Goal: Task Accomplishment & Management: Manage account settings

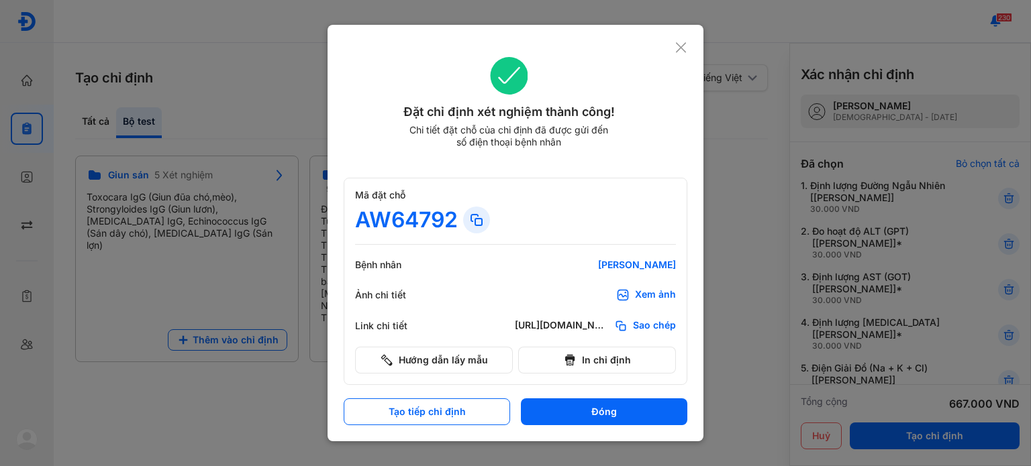
click at [682, 50] on icon at bounding box center [680, 47] width 13 height 13
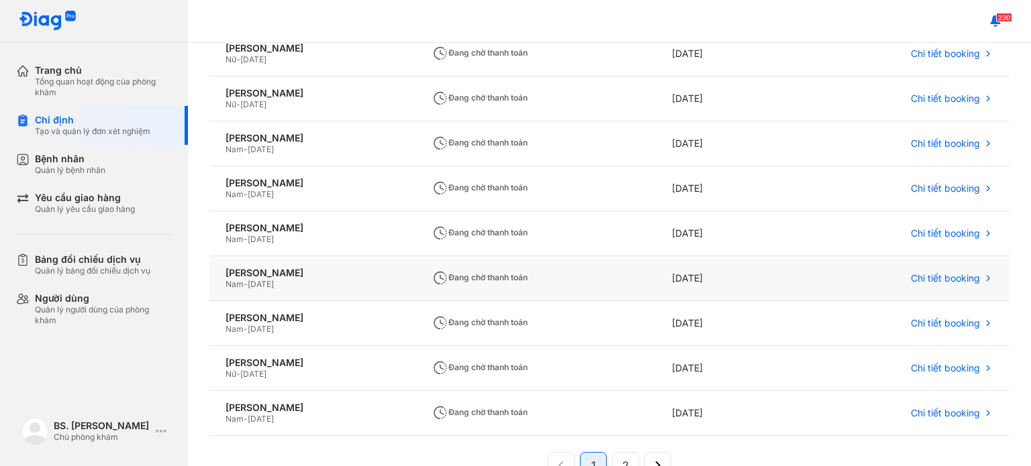
scroll to position [266, 0]
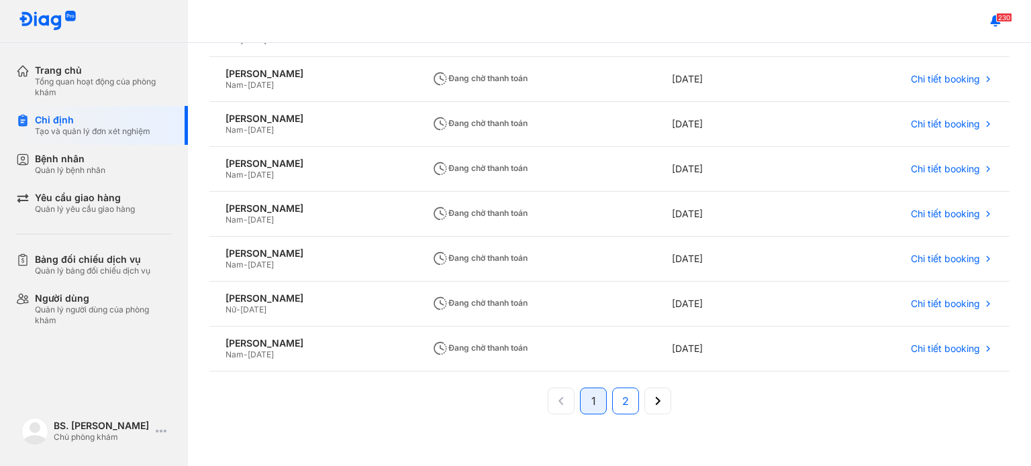
click at [625, 399] on button "2" at bounding box center [625, 401] width 27 height 27
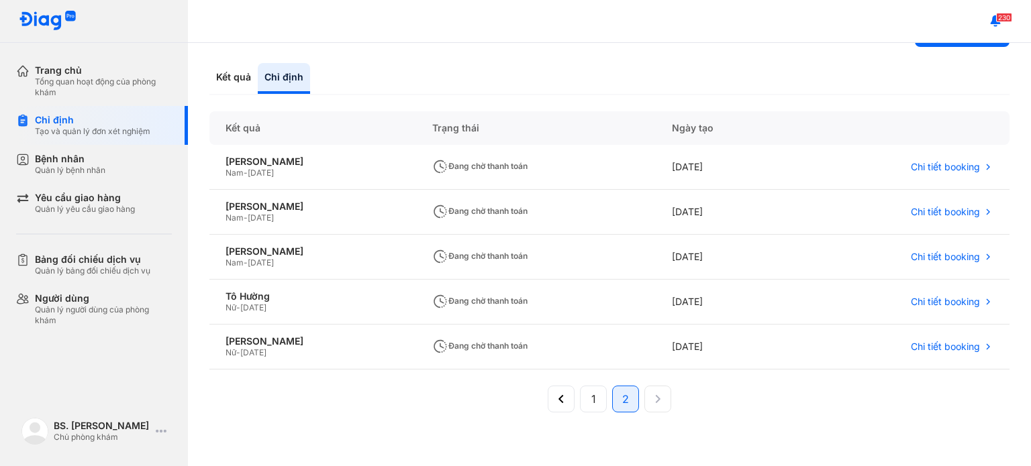
scroll to position [42, 0]
click at [593, 403] on button "1" at bounding box center [593, 400] width 27 height 27
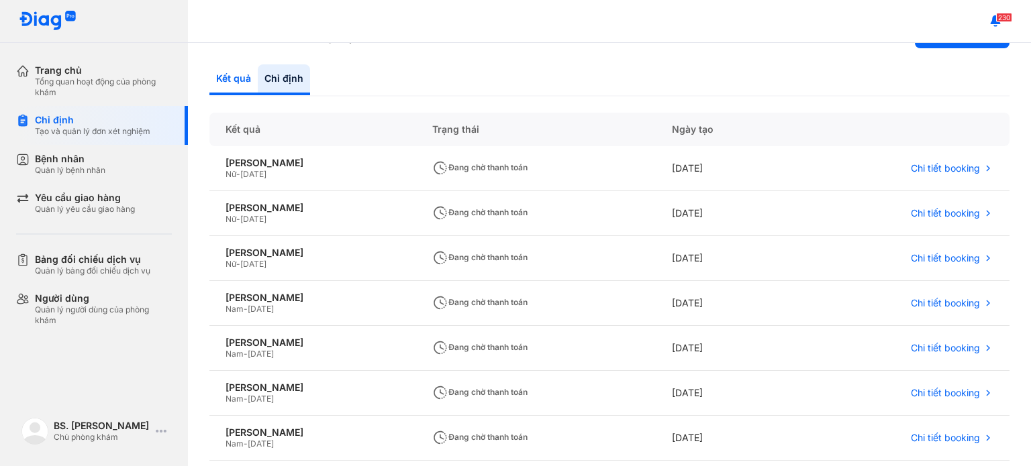
click at [236, 87] on div "Kết quả" at bounding box center [233, 79] width 48 height 31
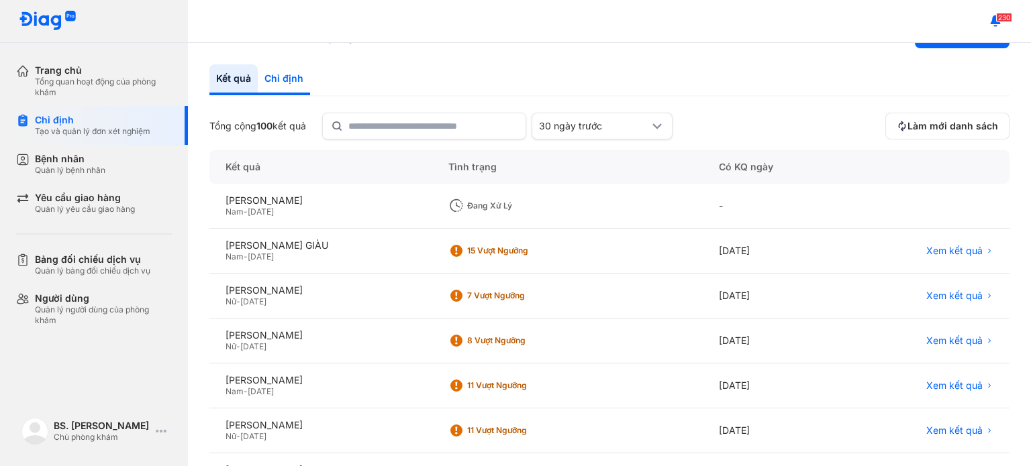
click at [282, 70] on div "Chỉ định" at bounding box center [284, 79] width 52 height 31
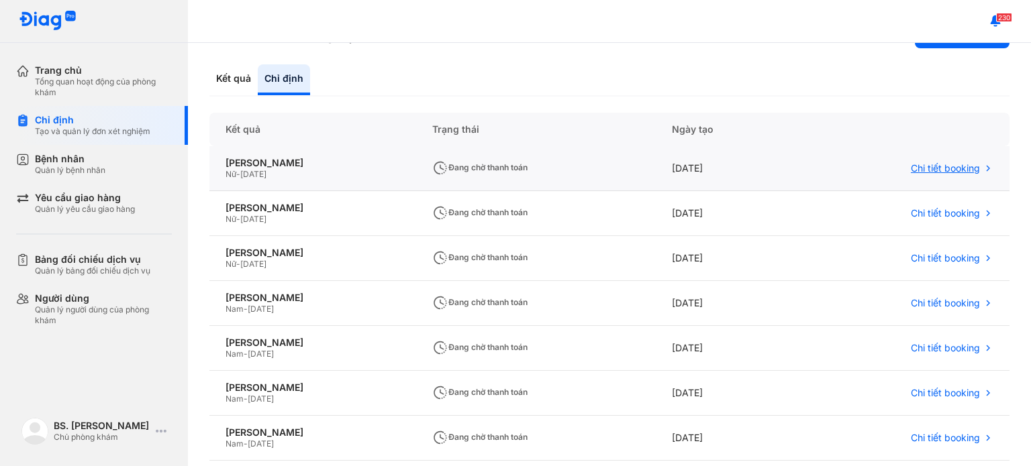
click at [923, 164] on span "Chi tiết booking" at bounding box center [944, 168] width 69 height 12
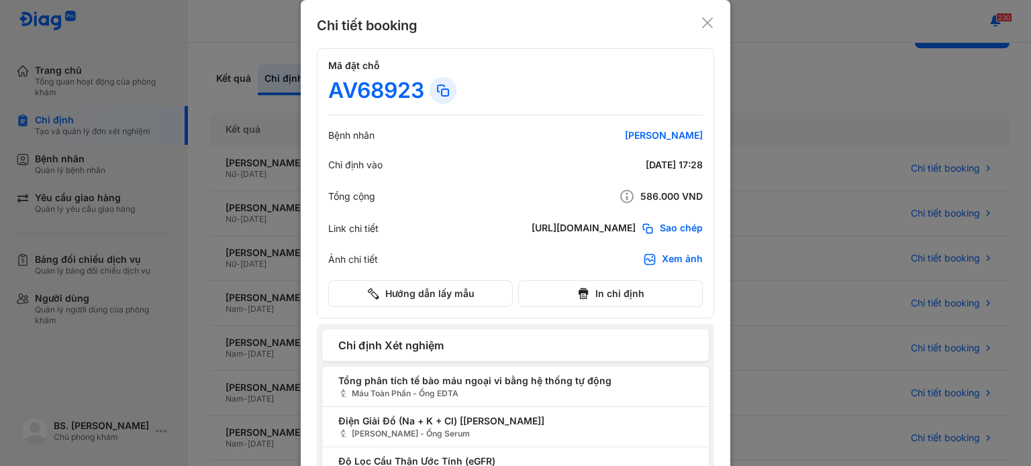
click at [700, 23] on icon at bounding box center [706, 22] width 13 height 13
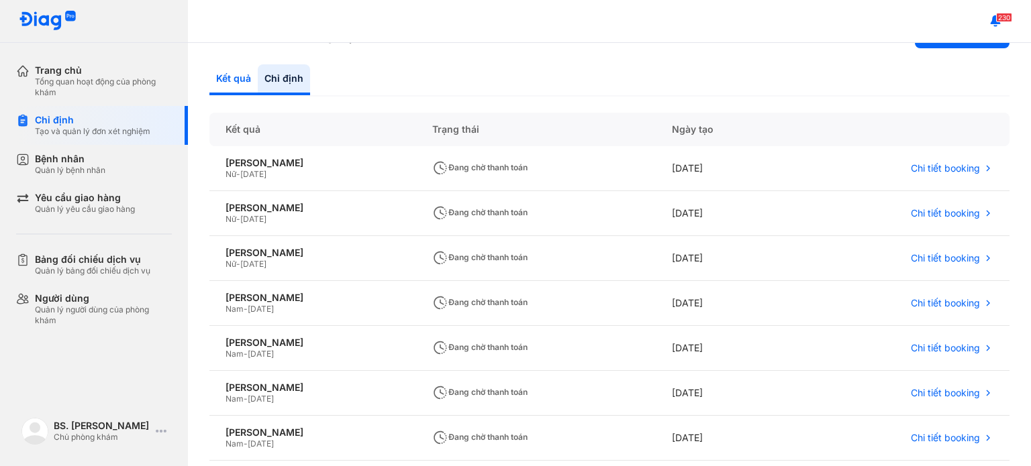
click at [235, 80] on div "Kết quả" at bounding box center [233, 79] width 48 height 31
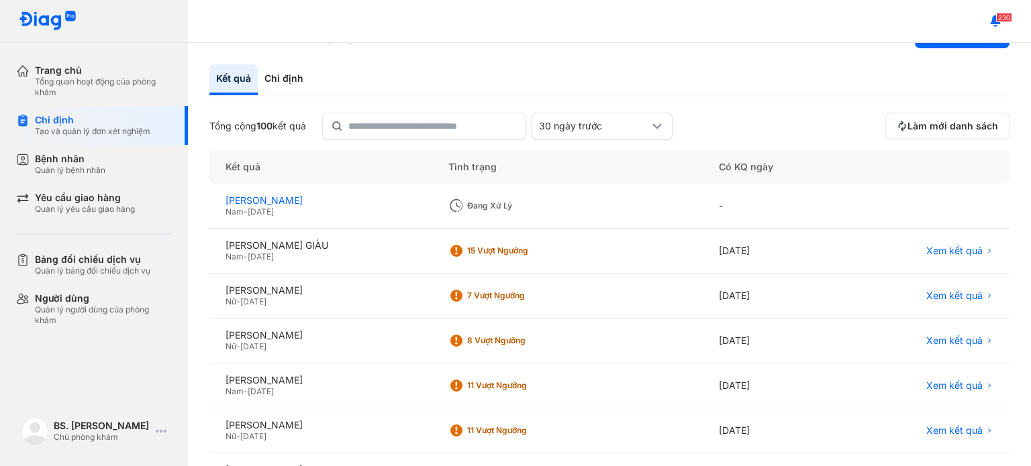
click at [270, 205] on div "NGUYỄN VĂN THIỆN" at bounding box center [320, 201] width 191 height 12
click at [929, 123] on span "Làm mới danh sách" at bounding box center [952, 126] width 91 height 12
click at [298, 87] on div "Chỉ định" at bounding box center [284, 79] width 52 height 31
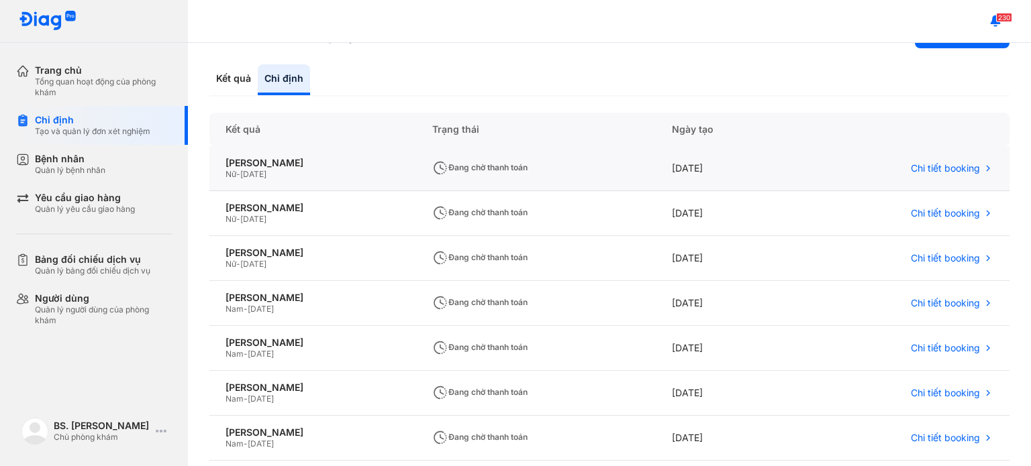
click at [295, 176] on div "Nữ - 01/01/1971" at bounding box center [312, 174] width 174 height 11
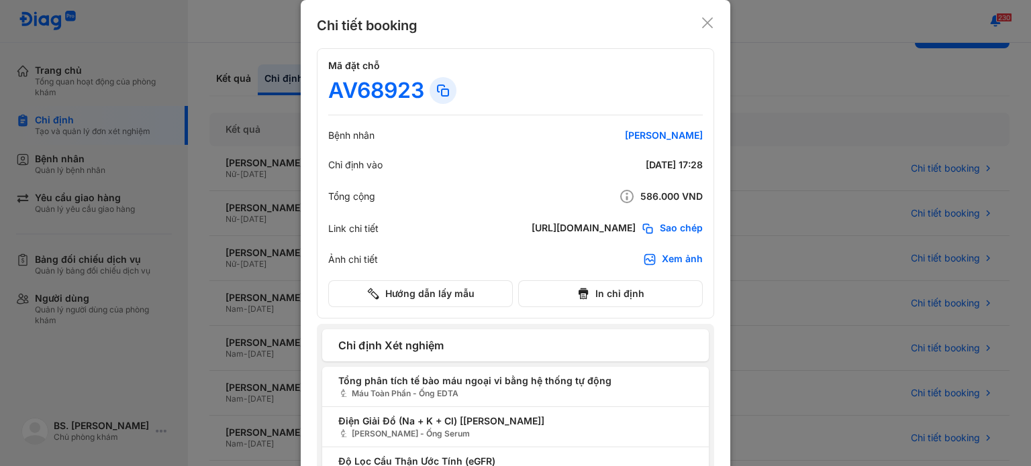
click at [705, 27] on icon at bounding box center [706, 22] width 13 height 13
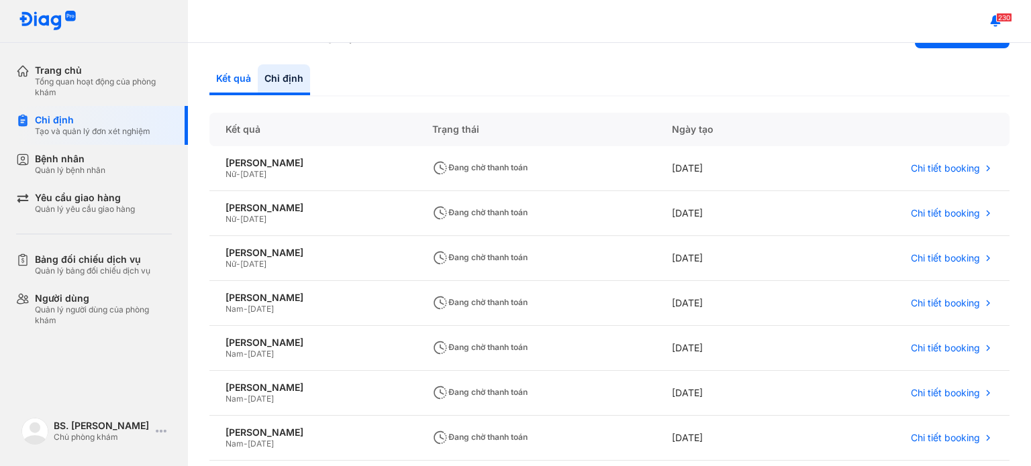
click at [222, 91] on div "Kết quả" at bounding box center [233, 79] width 48 height 31
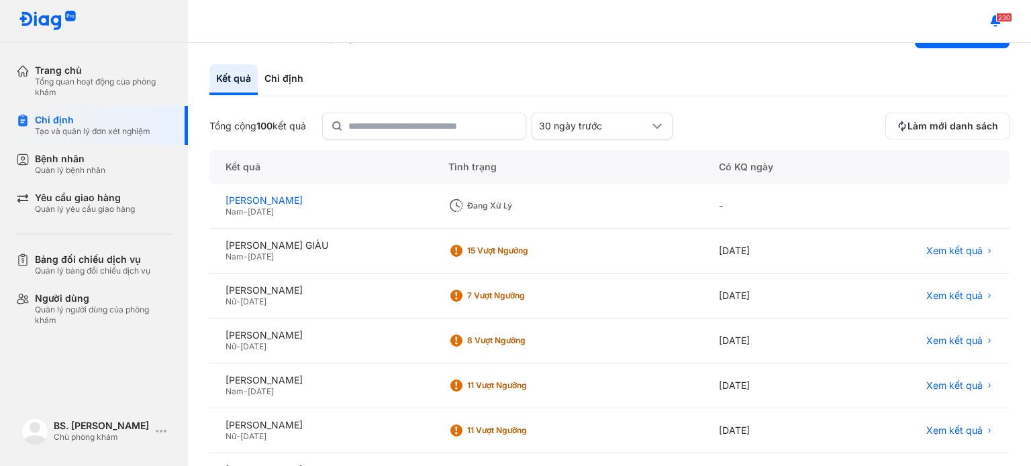
click at [285, 196] on div "NGUYỄN VĂN THIỆN" at bounding box center [320, 201] width 191 height 12
click at [273, 64] on div "Chỉ định" at bounding box center [284, 79] width 52 height 31
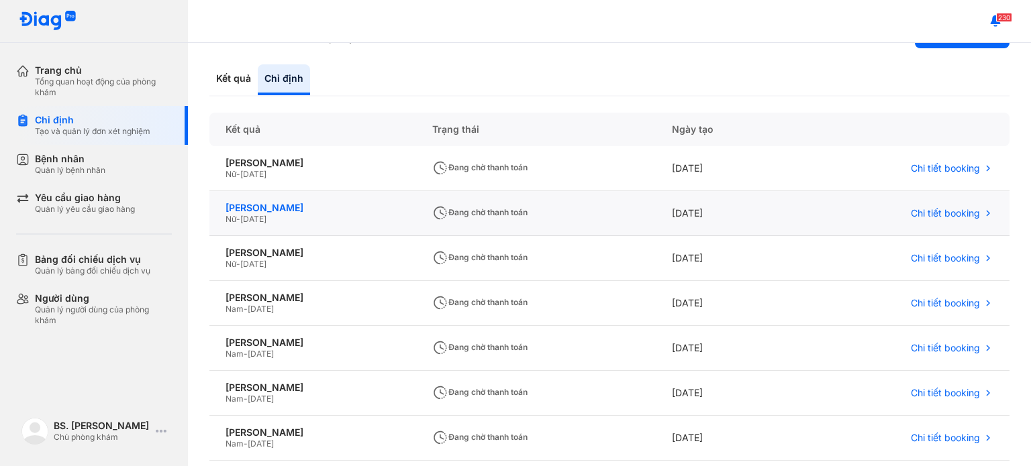
click at [274, 210] on div "Lê Thị Kim Phượng" at bounding box center [312, 208] width 174 height 12
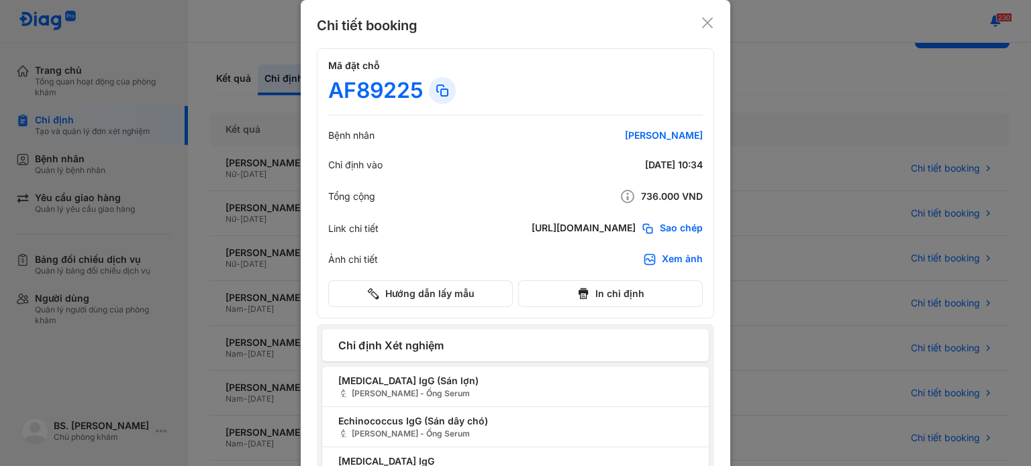
click at [701, 24] on icon at bounding box center [706, 22] width 13 height 13
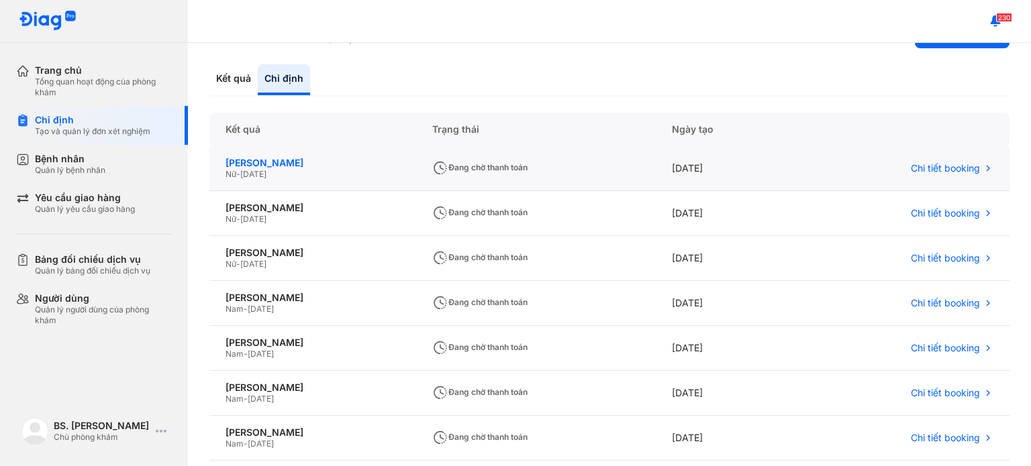
click at [277, 166] on div "Phạm Thị Hợi" at bounding box center [312, 163] width 174 height 12
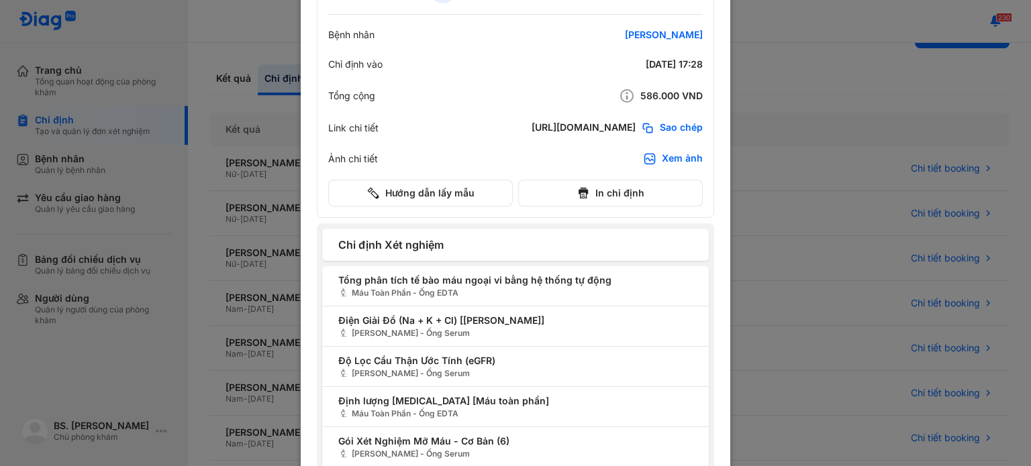
scroll to position [96, 0]
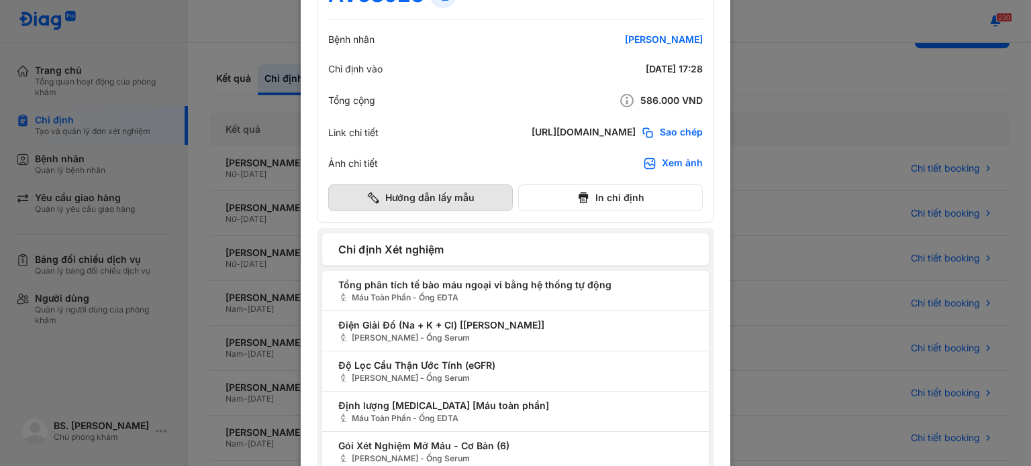
click at [451, 206] on button "Hướng dẫn lấy mẫu" at bounding box center [420, 198] width 185 height 27
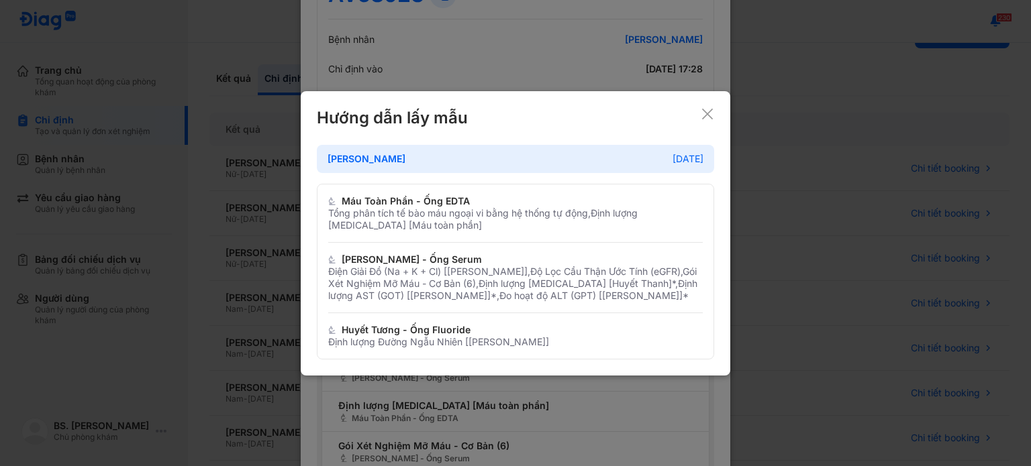
click at [706, 123] on div "Hướng dẫn lấy mẫu" at bounding box center [515, 117] width 397 height 21
click at [706, 119] on icon at bounding box center [706, 113] width 13 height 13
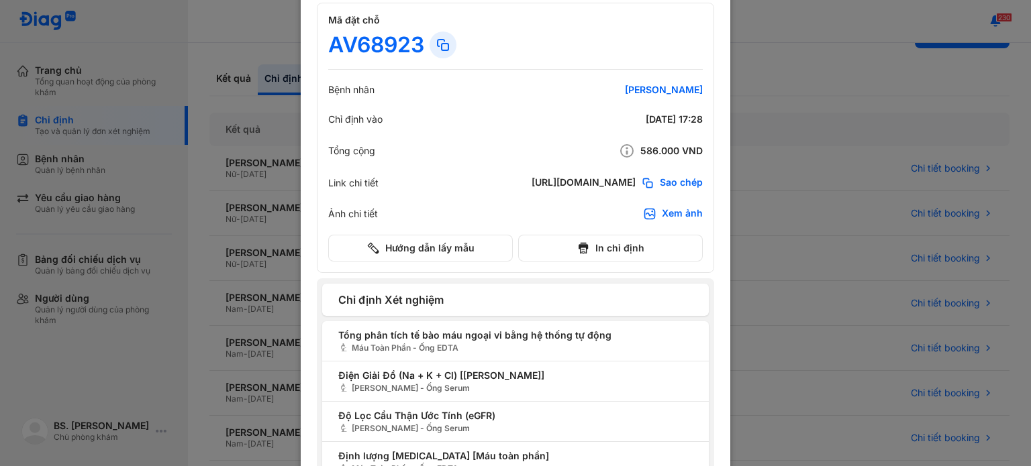
scroll to position [0, 0]
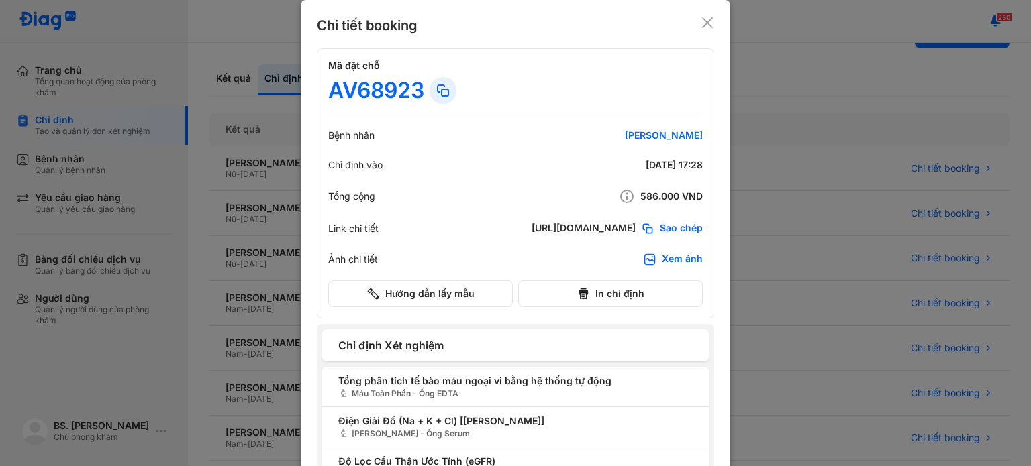
click at [702, 27] on icon at bounding box center [706, 22] width 13 height 13
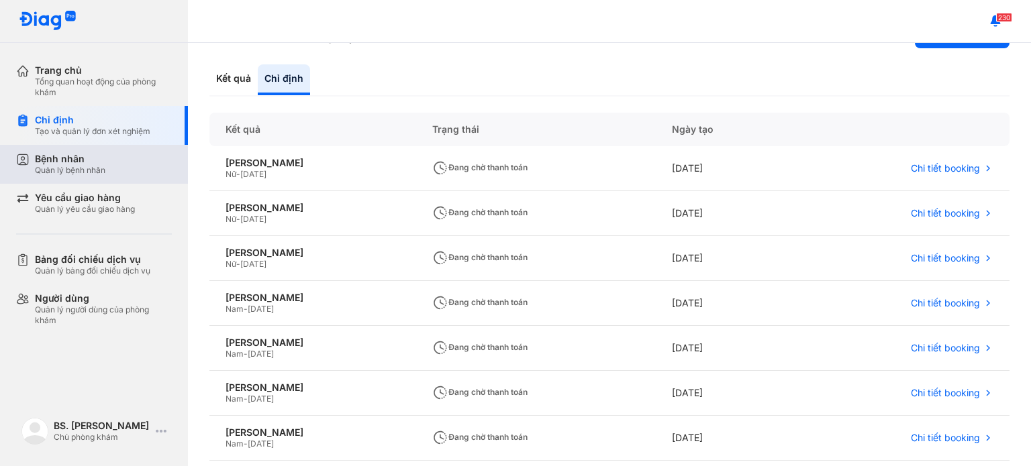
click at [107, 164] on div "Bệnh nhân Quản lý bệnh nhân" at bounding box center [103, 164] width 137 height 23
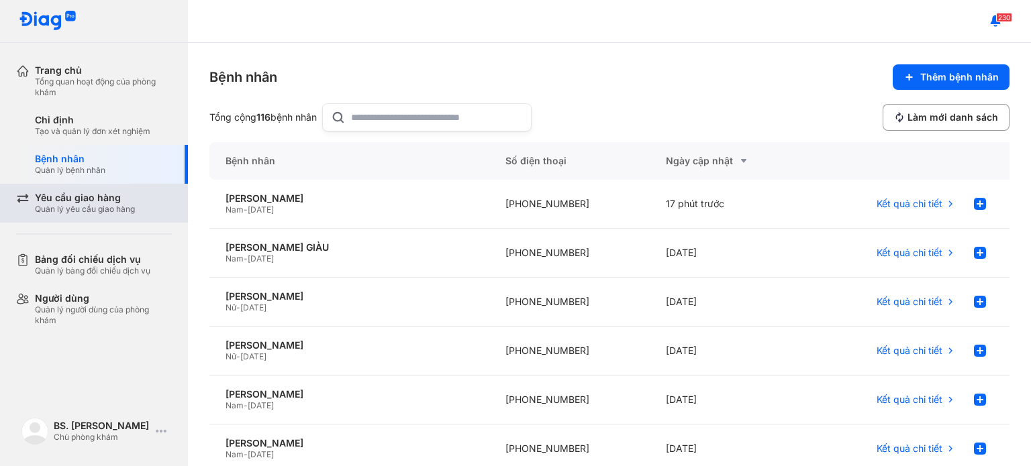
click at [115, 197] on div "Yêu cầu giao hàng" at bounding box center [85, 198] width 100 height 12
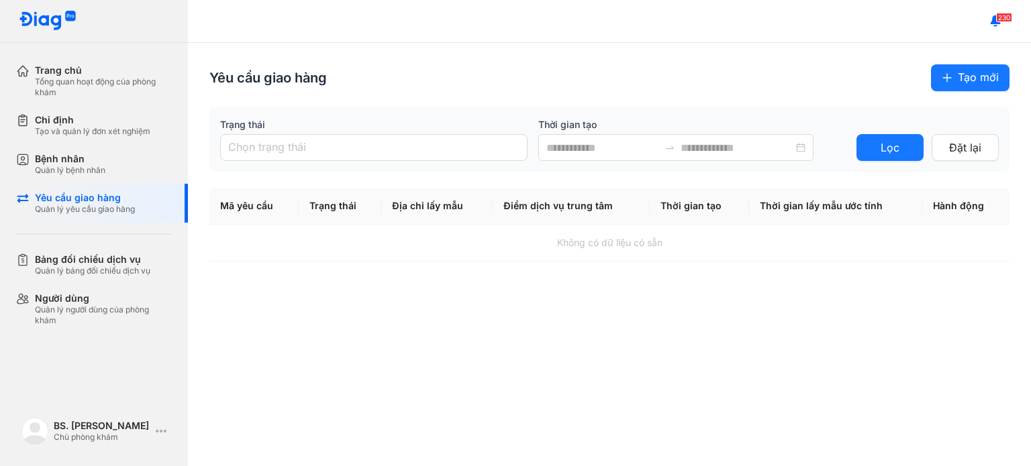
click at [959, 83] on span "Tạo mới" at bounding box center [977, 77] width 41 height 17
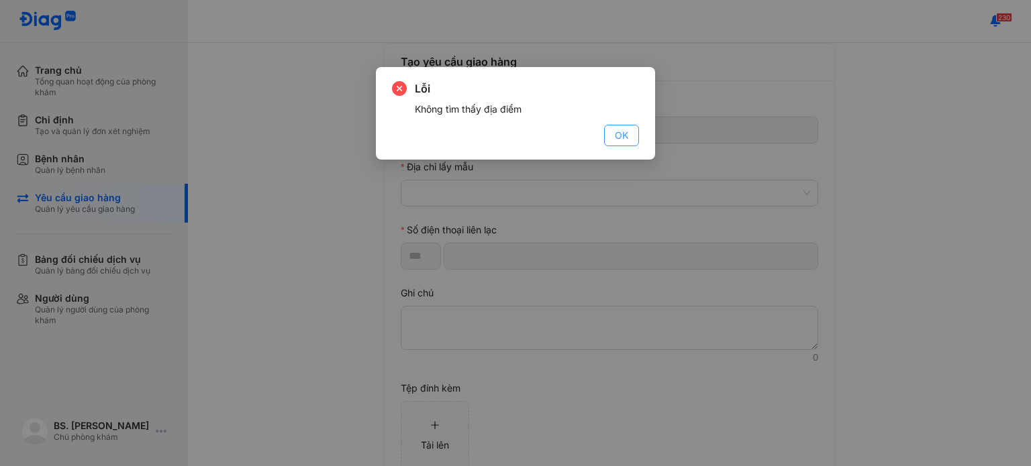
click at [625, 136] on span "OK" at bounding box center [621, 135] width 13 height 15
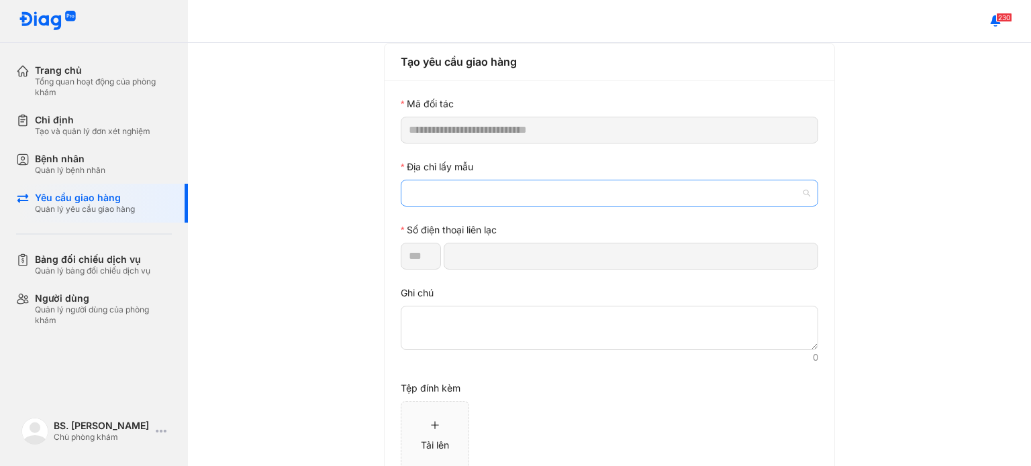
click at [578, 199] on span at bounding box center [609, 192] width 401 height 25
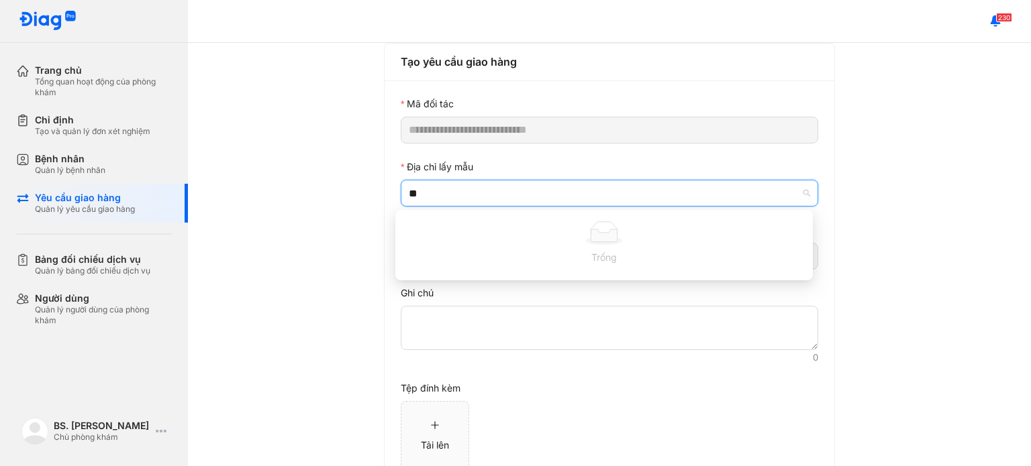
type input "*"
click at [652, 405] on div "Tải lên" at bounding box center [609, 438] width 417 height 74
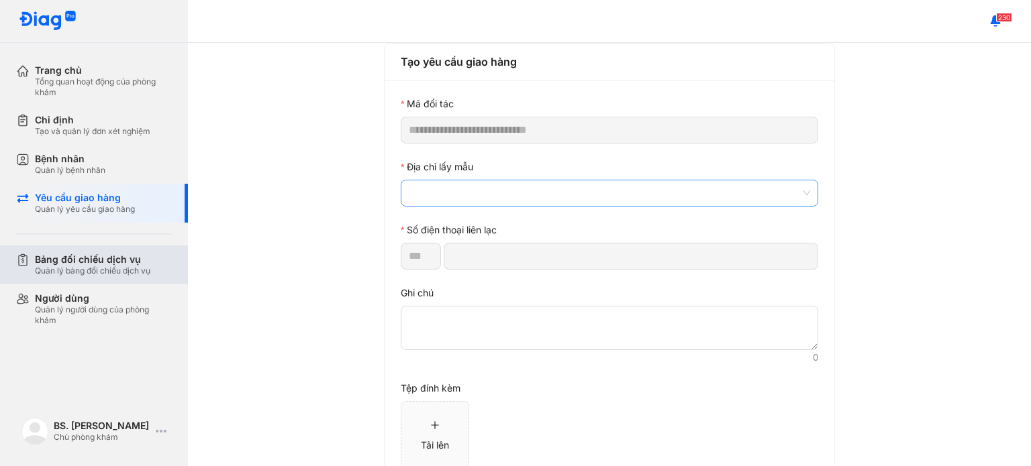
click at [156, 265] on div "Bảng đối chiếu dịch vụ Quản lý bảng đối chiếu dịch vụ" at bounding box center [103, 265] width 137 height 23
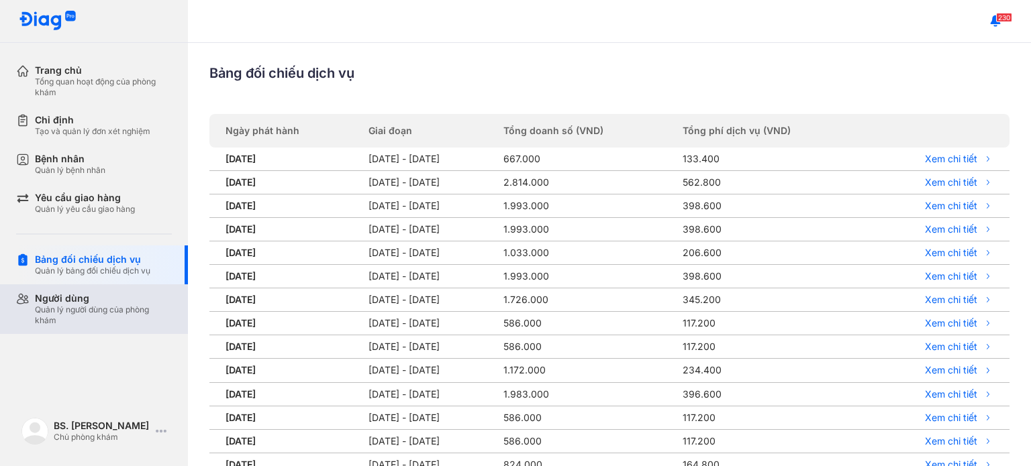
click at [134, 317] on div "Quản lý người dùng của phòng khám" at bounding box center [103, 315] width 137 height 21
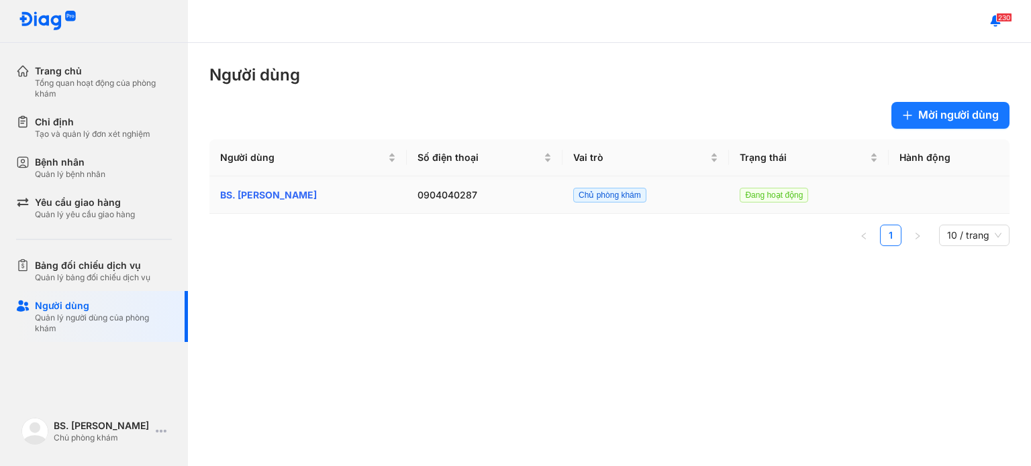
click at [271, 195] on div "BS. [PERSON_NAME]" at bounding box center [308, 195] width 176 height 15
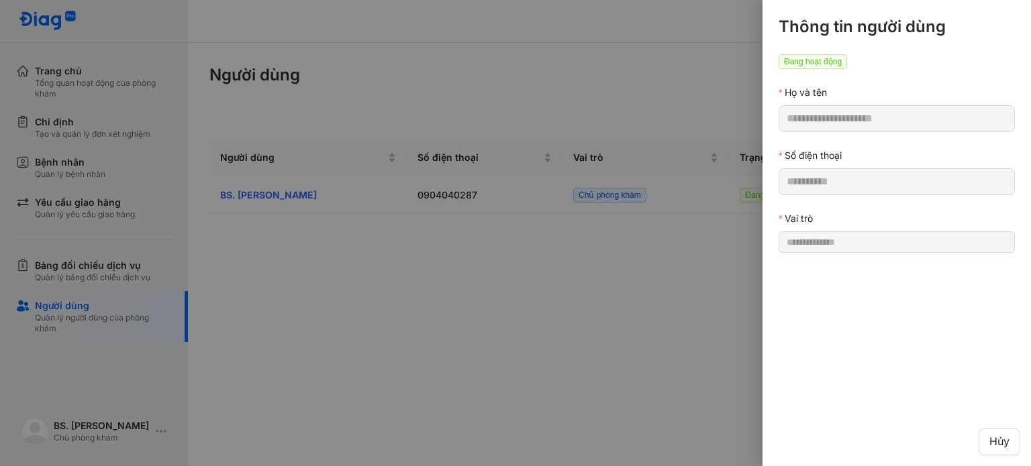
click at [300, 254] on div at bounding box center [515, 233] width 1031 height 466
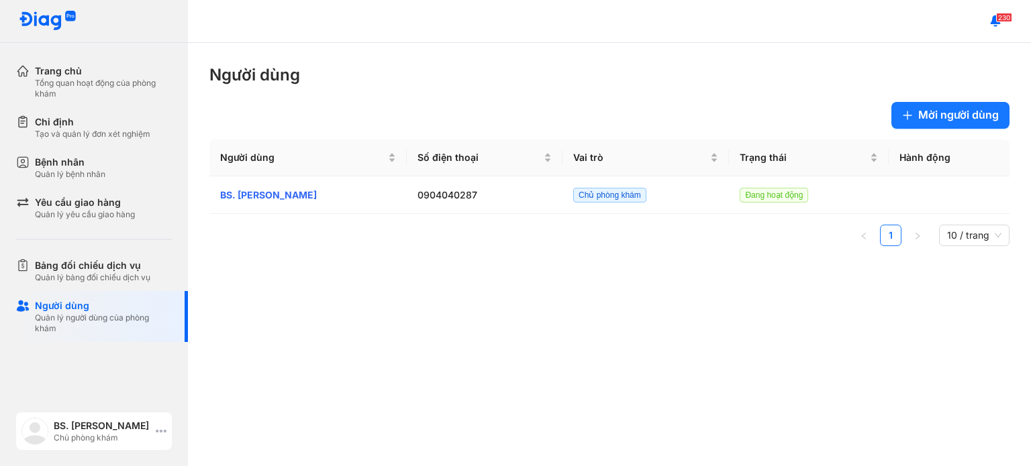
click at [161, 430] on use at bounding box center [161, 431] width 11 height 3
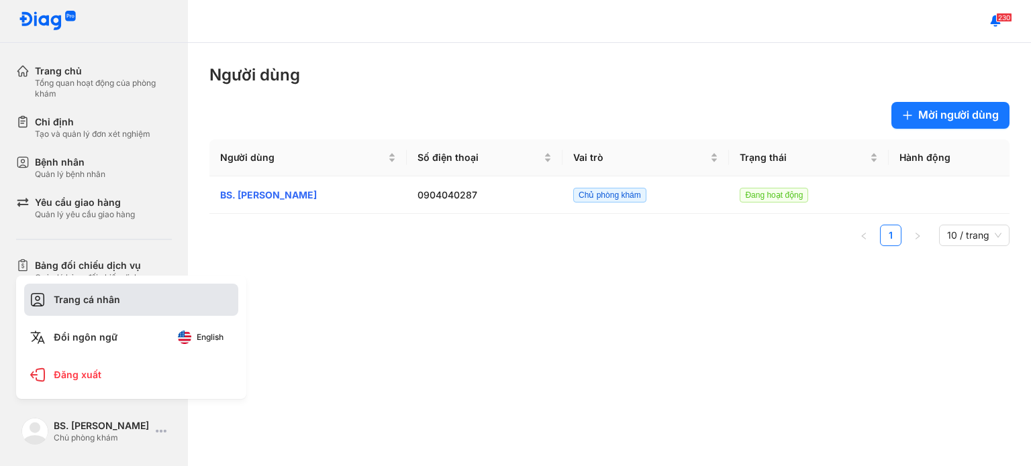
click at [145, 307] on div "Trang cá nhân" at bounding box center [131, 300] width 214 height 32
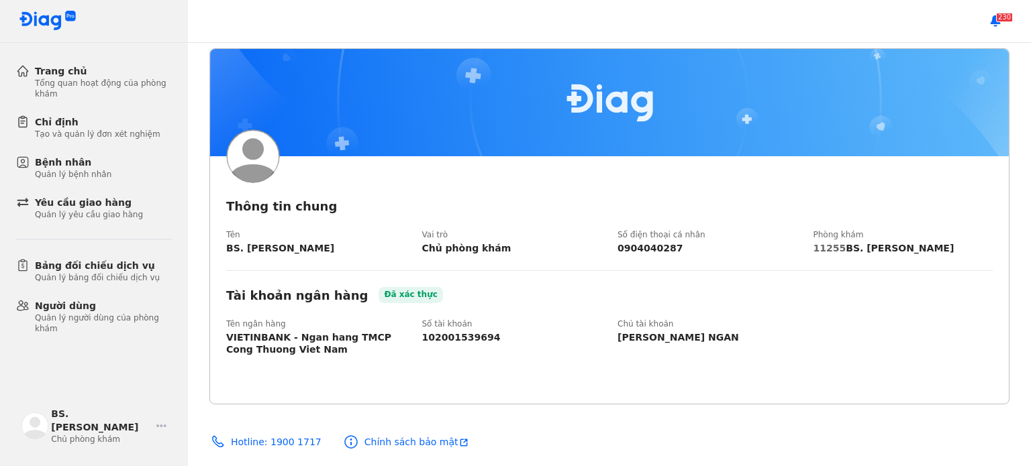
scroll to position [73, 0]
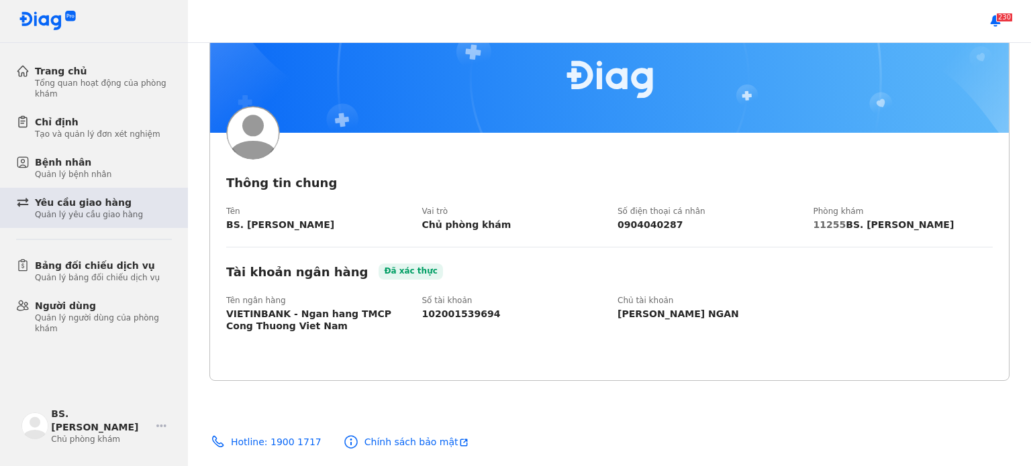
click at [110, 219] on div "Quản lý yêu cầu giao hàng" at bounding box center [89, 214] width 108 height 11
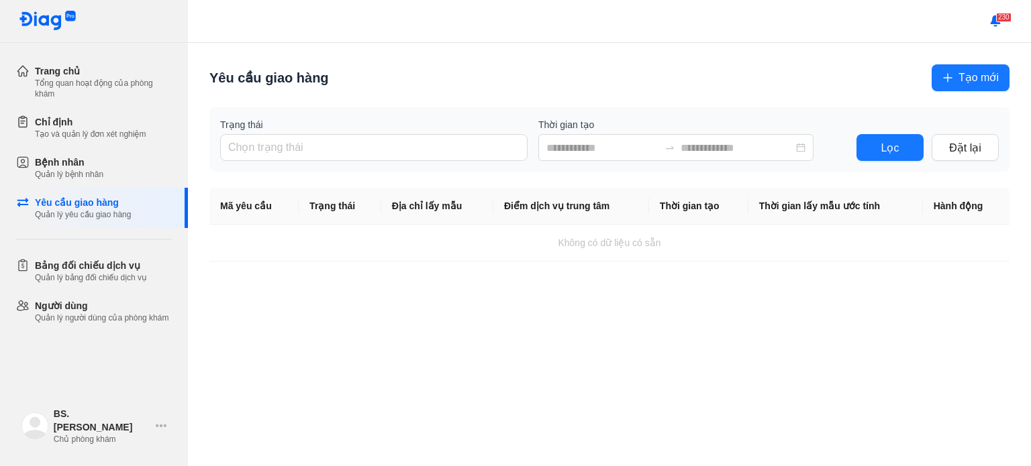
click at [976, 72] on span "Tạo mới" at bounding box center [978, 77] width 40 height 17
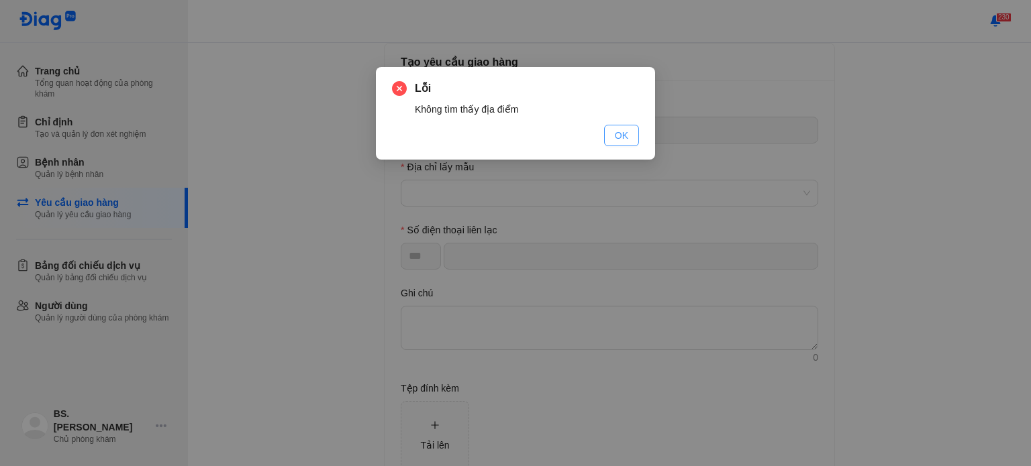
click at [617, 136] on span "OK" at bounding box center [621, 135] width 13 height 15
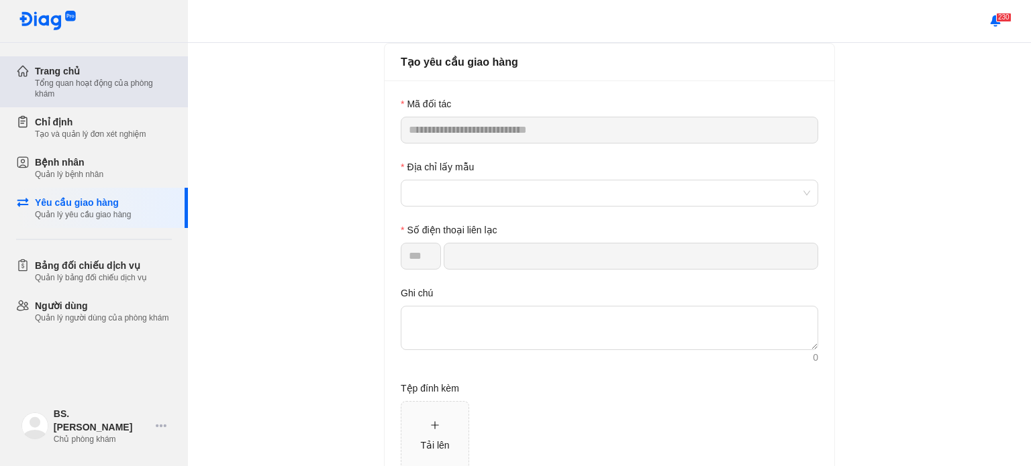
click at [84, 91] on div "Tổng quan hoạt động của phòng khám" at bounding box center [103, 88] width 137 height 21
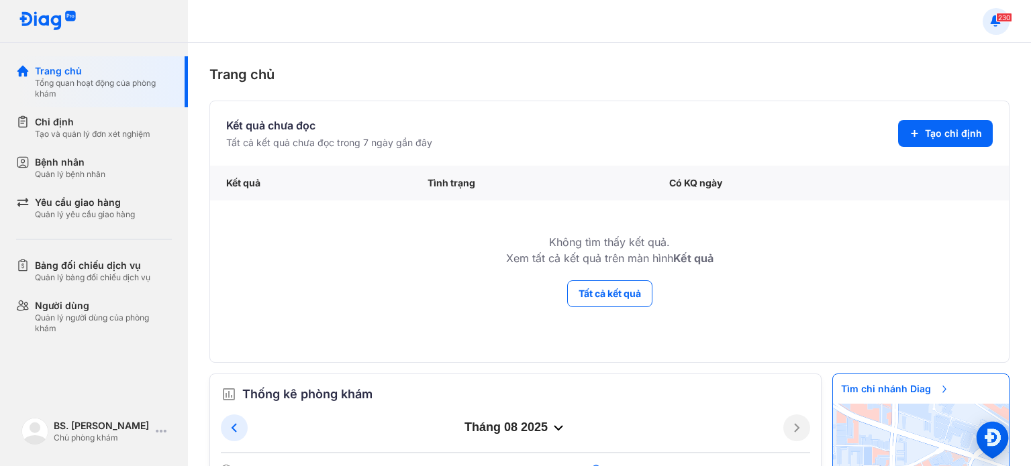
click at [996, 13] on span "230" at bounding box center [1004, 17] width 16 height 9
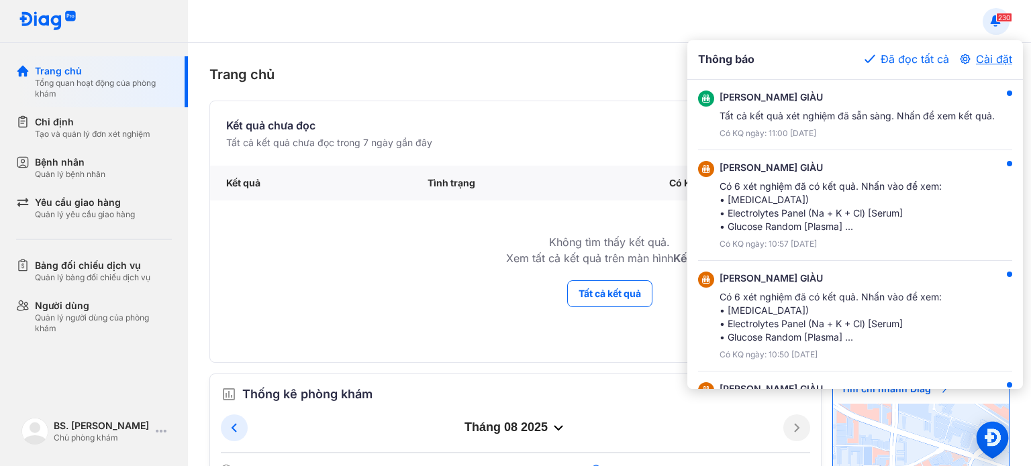
click at [977, 52] on button "Cài đặt" at bounding box center [985, 59] width 52 height 16
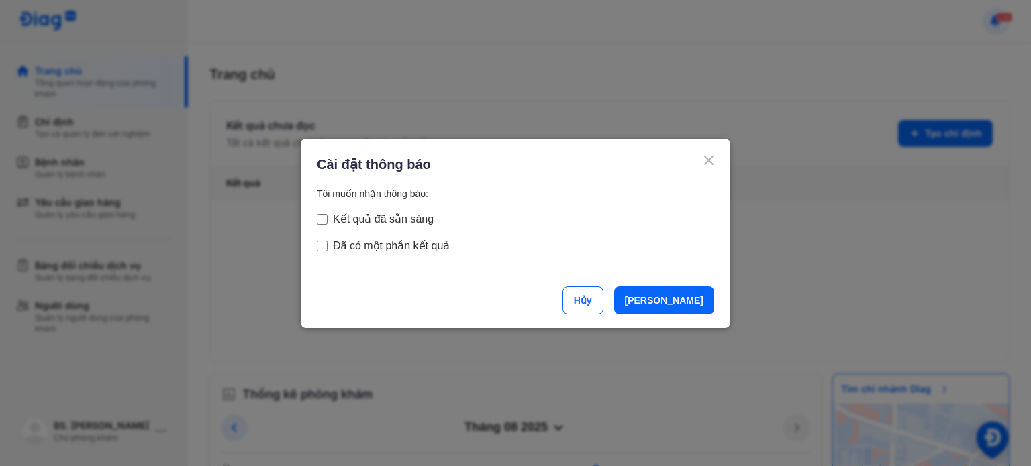
click at [711, 158] on use at bounding box center [708, 160] width 8 height 8
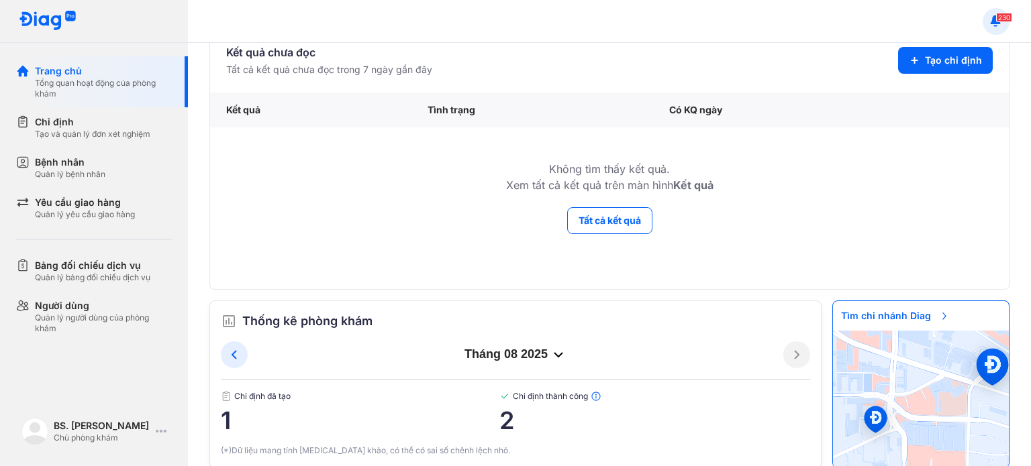
scroll to position [95, 0]
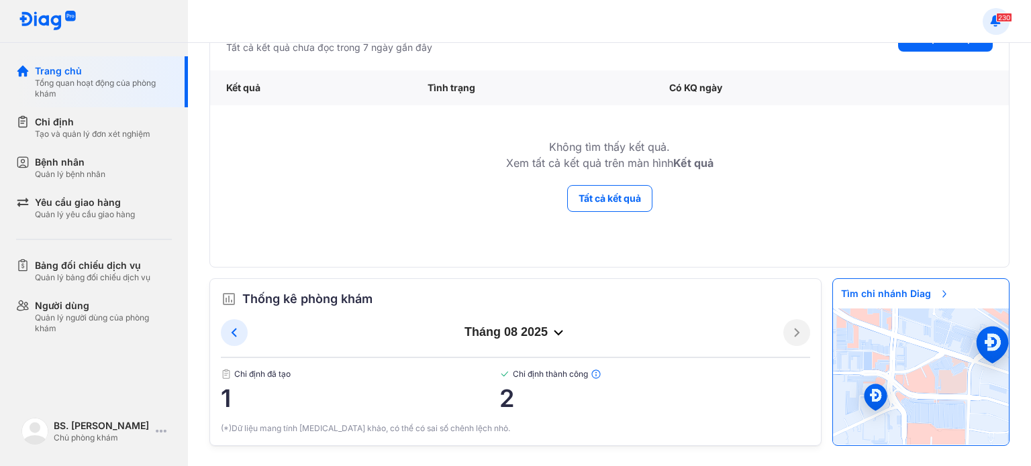
click at [509, 370] on span "Chỉ định thành công" at bounding box center [654, 374] width 311 height 11
